Goal: Feedback & Contribution: Leave review/rating

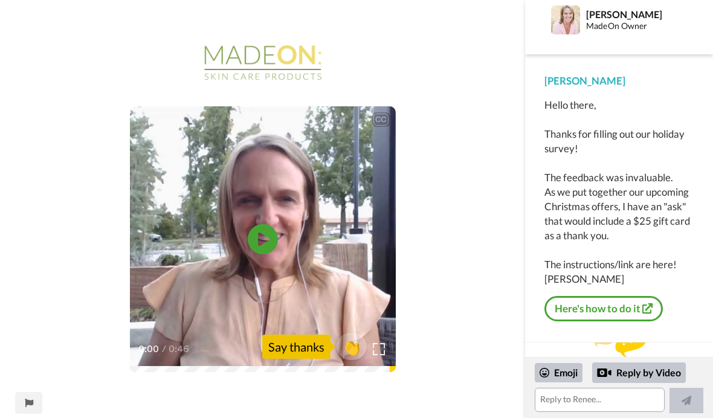
scroll to position [14, 0]
click at [616, 305] on link "Here's how to do it" at bounding box center [603, 309] width 118 height 25
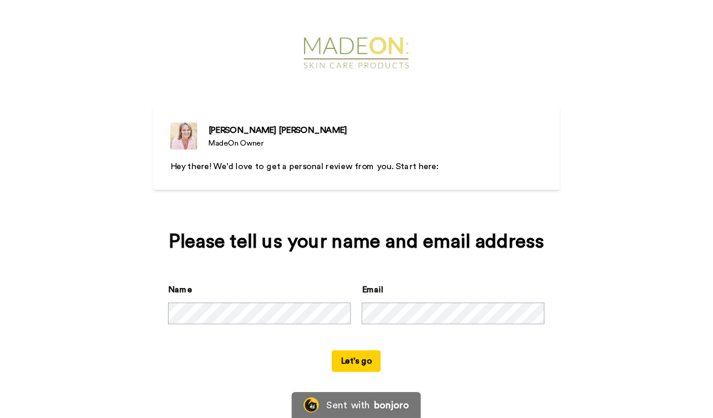
scroll to position [7, 0]
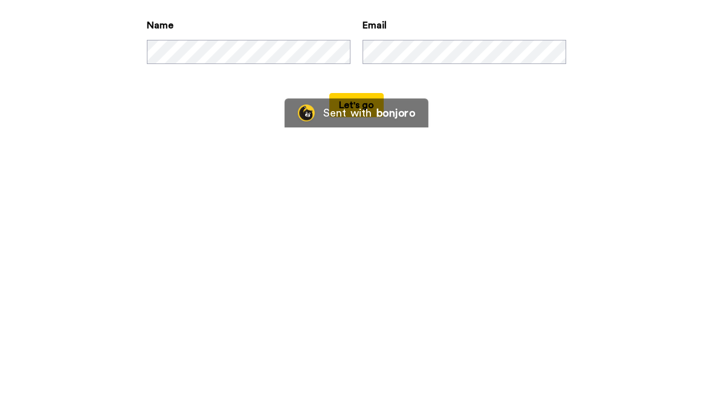
click at [356, 384] on button "Let's go" at bounding box center [356, 396] width 54 height 24
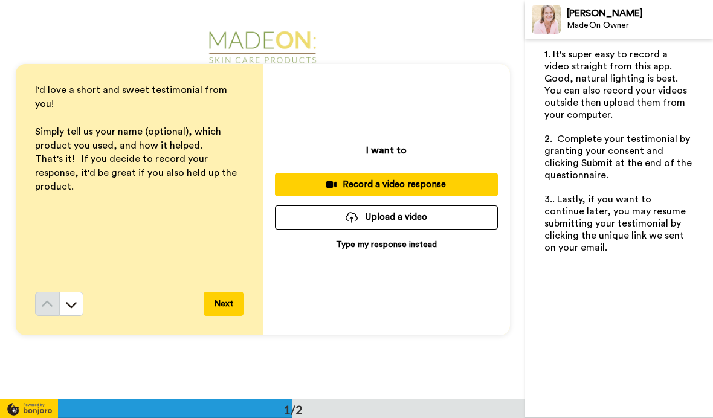
click at [109, 154] on span "That's it! If you decide to record your response, it'd be great if you also hel…" at bounding box center [137, 172] width 204 height 37
click at [117, 208] on div "I'd love a short and sweet testimonial from you! Simply tell us your name (opti…" at bounding box center [139, 187] width 208 height 208
click at [390, 146] on p "I want to" at bounding box center [386, 150] width 40 height 15
click at [380, 247] on p "Type my response instead" at bounding box center [386, 245] width 101 height 12
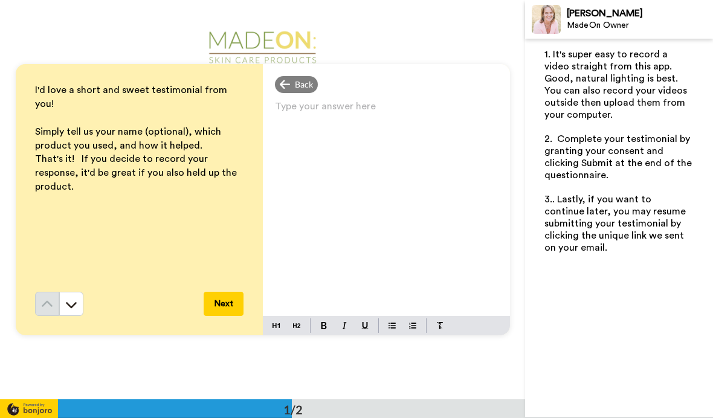
click at [334, 115] on p "Type your answer here" at bounding box center [386, 111] width 223 height 17
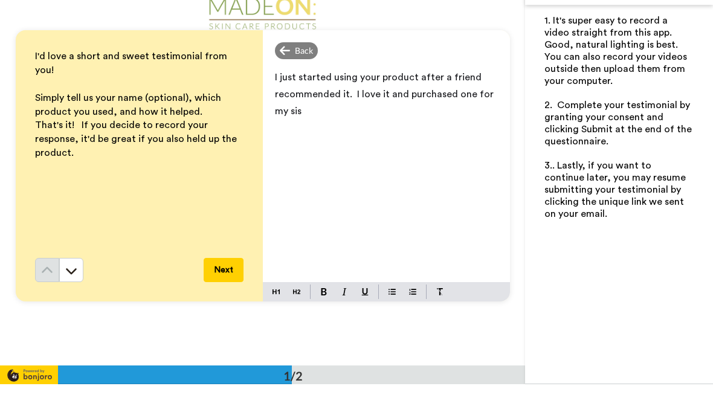
click at [381, 106] on span "I just started using your product after a friend recommended it. I love it and …" at bounding box center [385, 128] width 221 height 44
click at [377, 106] on span "I just started using your product after a friend recommended it. I love it and …" at bounding box center [385, 128] width 221 height 44
click at [441, 106] on span "I just started using your lotion barroduct after a friend recommended it. I lov…" at bounding box center [384, 128] width 218 height 44
click at [313, 113] on p "I just started using your lotion bar after a friend recommended it. I love it a…" at bounding box center [386, 128] width 223 height 51
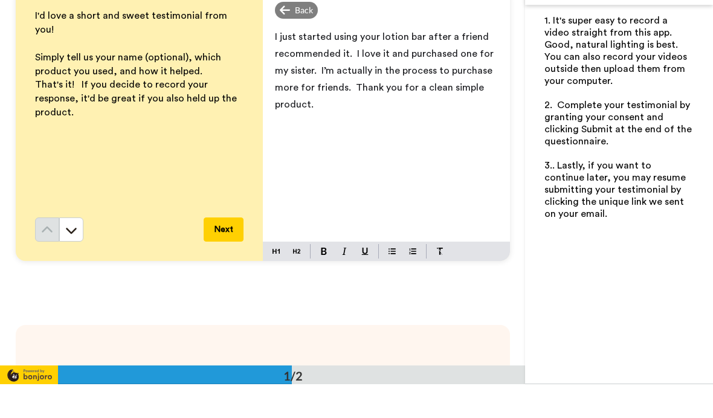
scroll to position [42, 0]
click at [443, 62] on p "I just started using your lotion bar after a friend recommended it. I love it a…" at bounding box center [386, 103] width 223 height 85
click at [482, 70] on span "I just started using your lotion bar after a friend recommended it. I love it a…" at bounding box center [385, 103] width 221 height 77
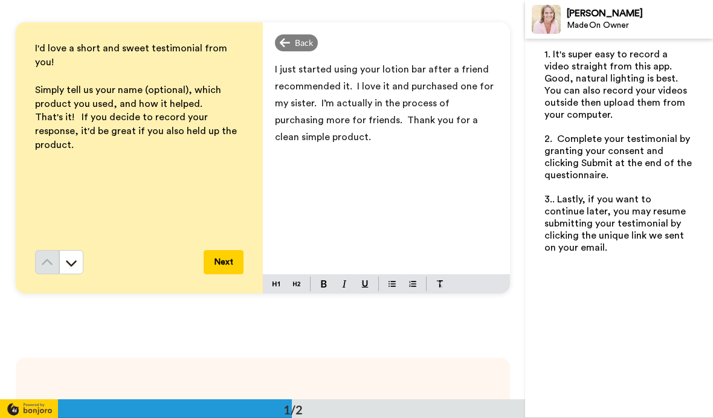
click at [225, 257] on button "Next" at bounding box center [224, 262] width 40 height 24
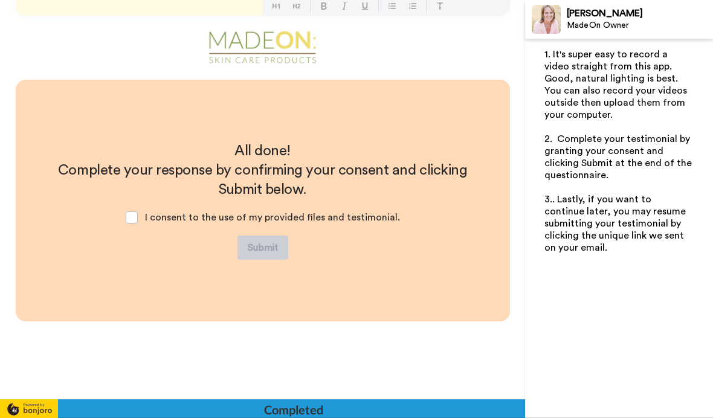
scroll to position [321, 0]
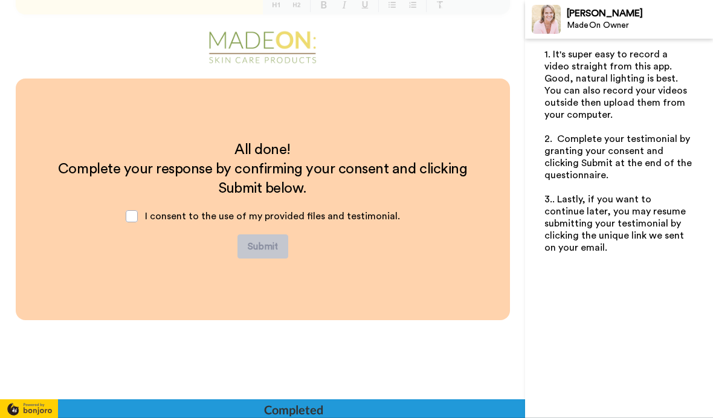
click at [138, 219] on span at bounding box center [132, 216] width 12 height 12
click at [265, 258] on button "Submit" at bounding box center [262, 246] width 51 height 24
